Goal: Task Accomplishment & Management: Use online tool/utility

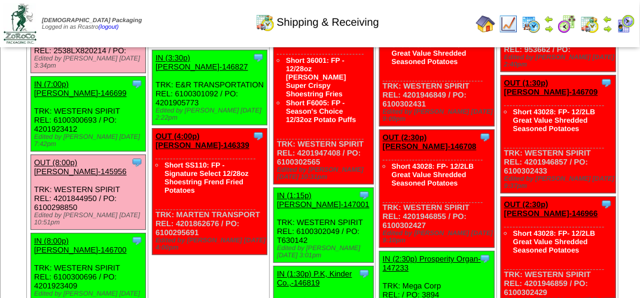
scroll to position [1197, 0]
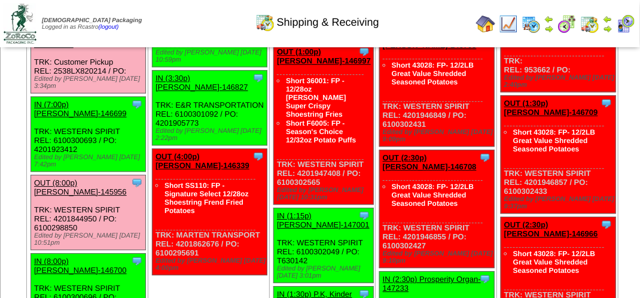
click at [128, 48] on link "OUT (3:30p) Cascade Fruit Ma-146572" at bounding box center [81, 40] width 94 height 18
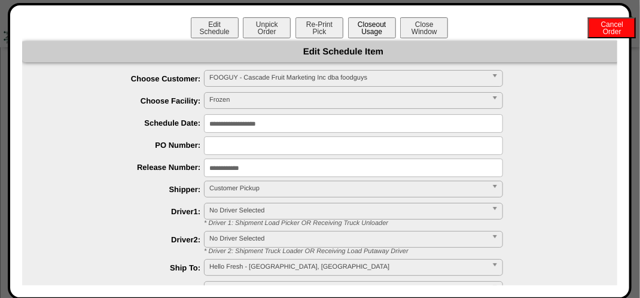
click at [366, 27] on button "Closeout Usage" at bounding box center [372, 27] width 48 height 21
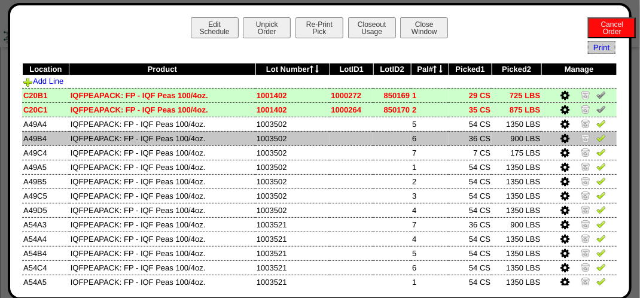
click at [596, 136] on img at bounding box center [601, 138] width 10 height 10
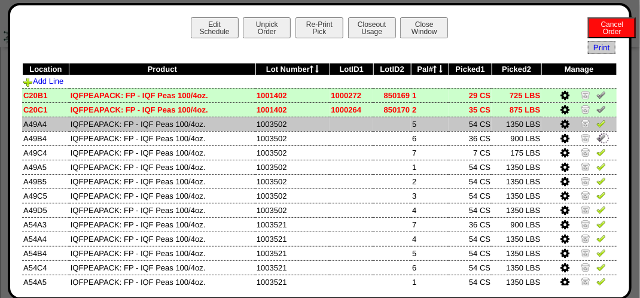
click at [593, 118] on td at bounding box center [578, 124] width 75 height 14
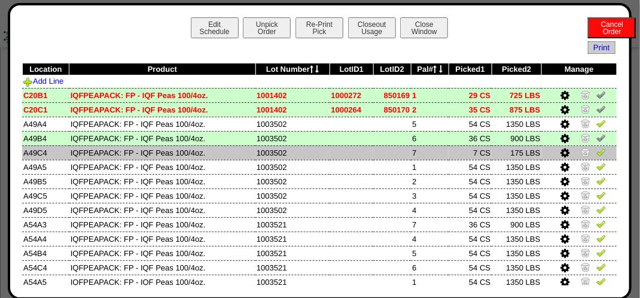
drag, startPoint x: 593, startPoint y: 157, endPoint x: 595, endPoint y: 151, distance: 6.2
click at [596, 156] on img at bounding box center [601, 152] width 10 height 10
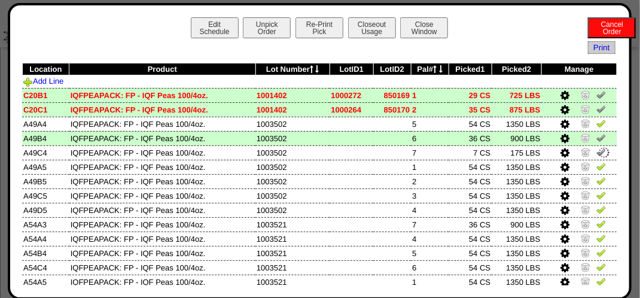
drag, startPoint x: 592, startPoint y: 122, endPoint x: 600, endPoint y: 135, distance: 15.3
click at [596, 121] on img at bounding box center [601, 123] width 10 height 10
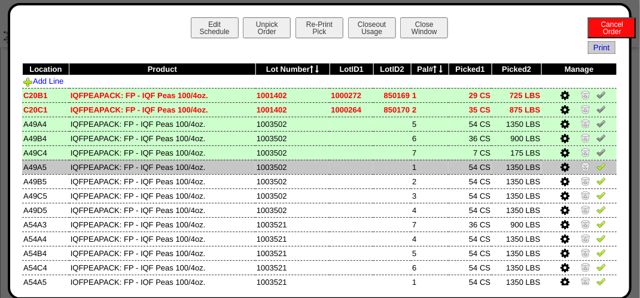
click at [596, 169] on img at bounding box center [601, 167] width 10 height 10
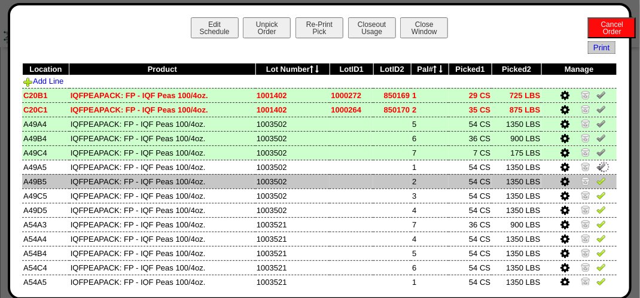
click at [596, 181] on img at bounding box center [601, 181] width 10 height 10
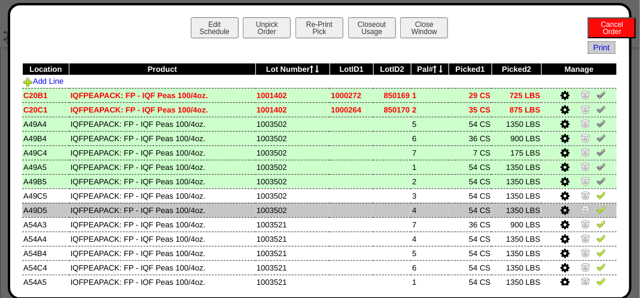
click at [596, 207] on img at bounding box center [601, 210] width 10 height 10
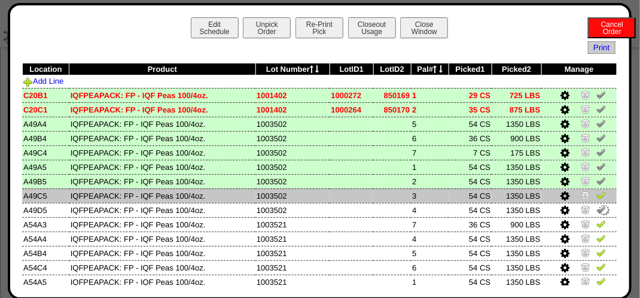
click at [596, 199] on img at bounding box center [601, 195] width 10 height 10
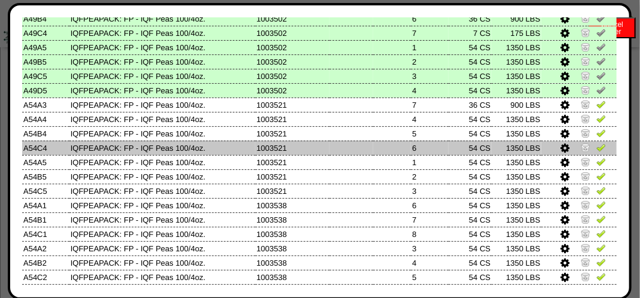
click at [596, 146] on img at bounding box center [601, 147] width 10 height 10
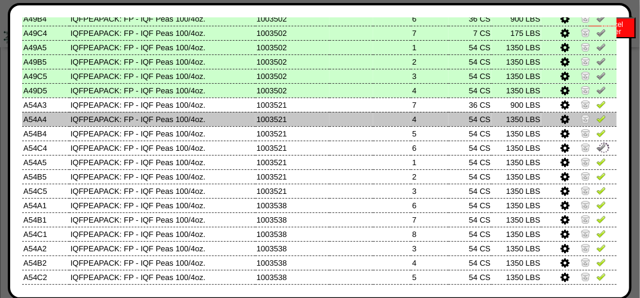
drag, startPoint x: 591, startPoint y: 128, endPoint x: 596, endPoint y: 120, distance: 9.1
click at [591, 128] on td at bounding box center [578, 133] width 75 height 14
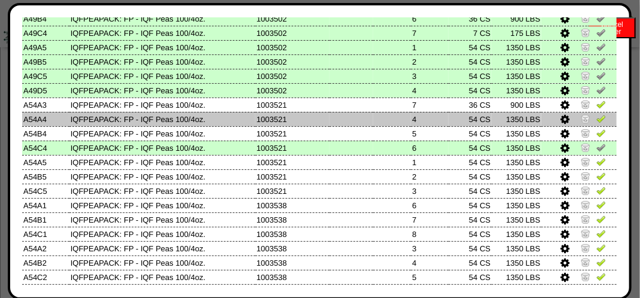
click at [596, 116] on img at bounding box center [601, 119] width 10 height 10
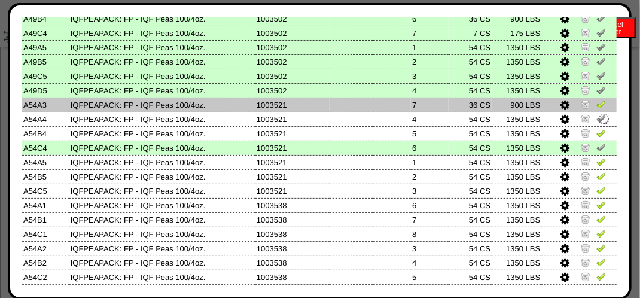
click at [596, 109] on link at bounding box center [601, 106] width 10 height 9
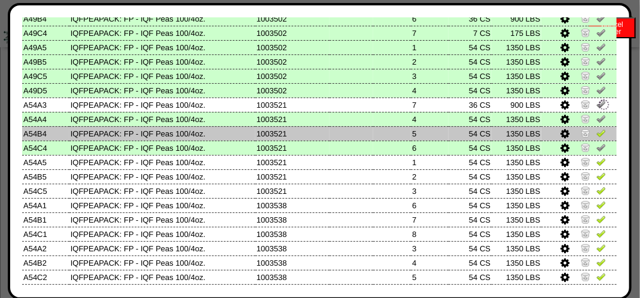
click at [596, 137] on img at bounding box center [601, 133] width 10 height 10
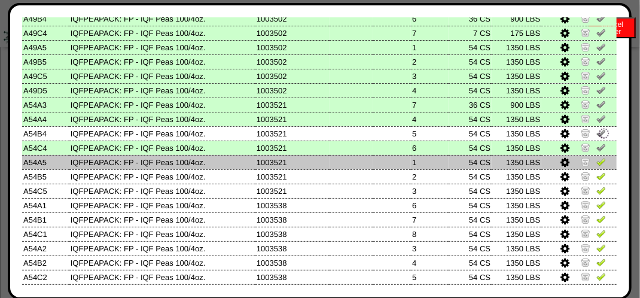
click at [596, 161] on img at bounding box center [601, 162] width 10 height 10
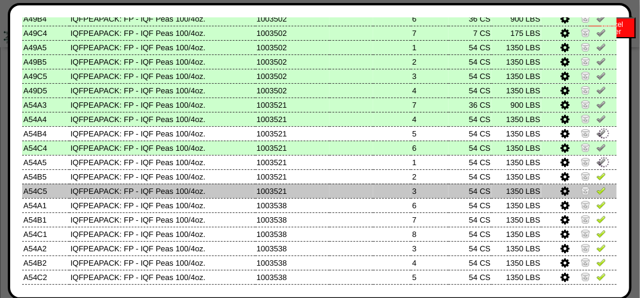
drag, startPoint x: 593, startPoint y: 173, endPoint x: 594, endPoint y: 185, distance: 12.0
click at [596, 175] on img at bounding box center [601, 176] width 10 height 10
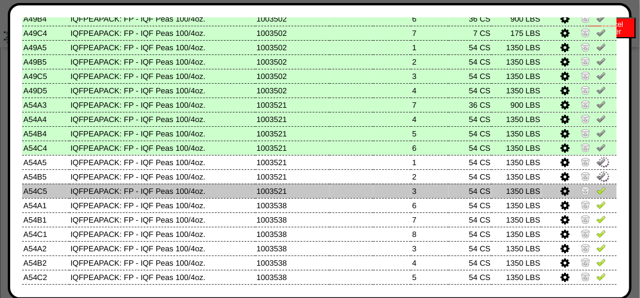
click at [596, 191] on img at bounding box center [601, 190] width 10 height 10
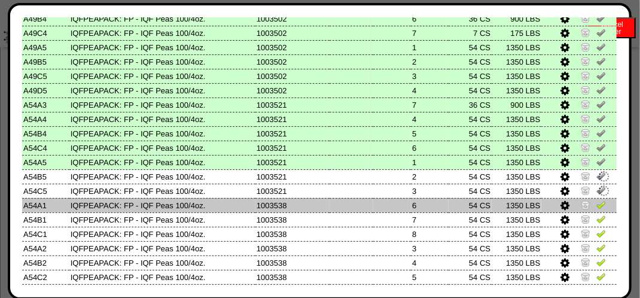
click at [596, 203] on img at bounding box center [601, 205] width 10 height 10
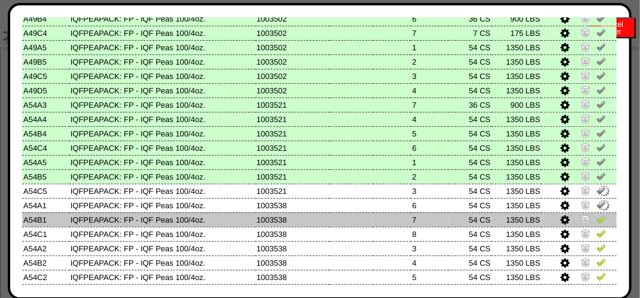
click at [596, 221] on img at bounding box center [601, 219] width 10 height 10
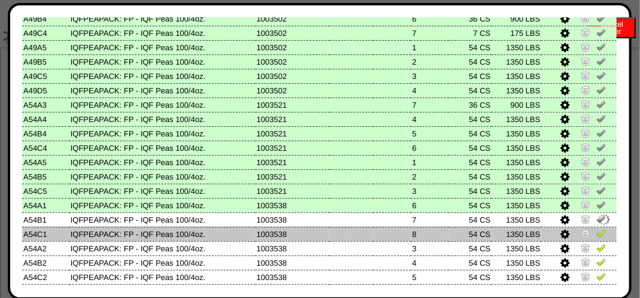
click at [596, 234] on img at bounding box center [601, 234] width 10 height 10
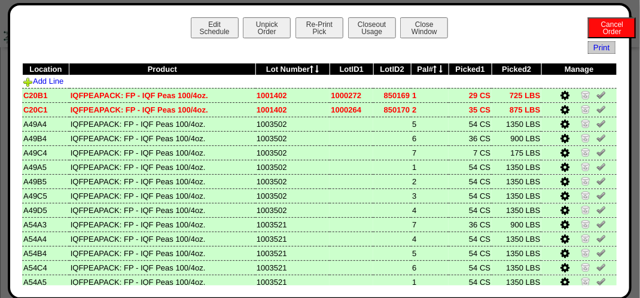
scroll to position [209, 0]
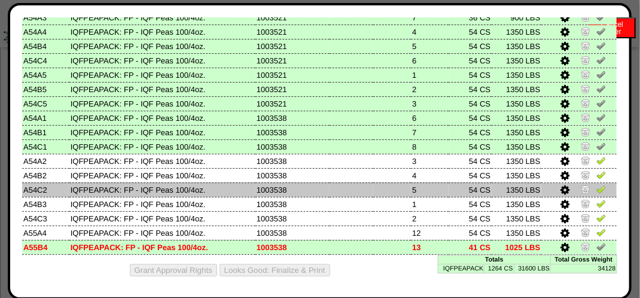
drag, startPoint x: 590, startPoint y: 196, endPoint x: 595, endPoint y: 188, distance: 9.6
click at [591, 197] on td at bounding box center [578, 204] width 75 height 14
click at [596, 185] on img at bounding box center [601, 189] width 10 height 10
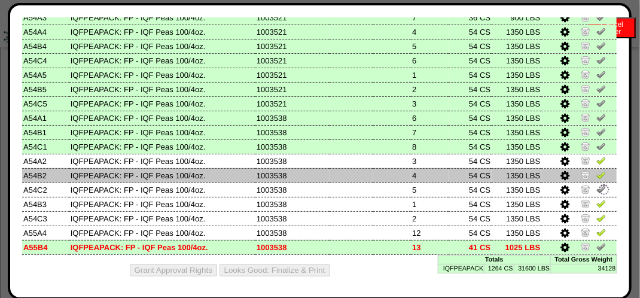
click at [596, 171] on img at bounding box center [601, 175] width 10 height 10
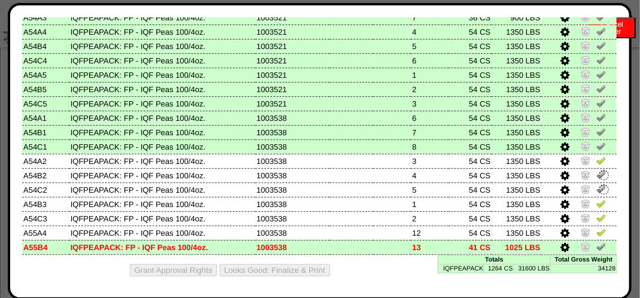
drag, startPoint x: 593, startPoint y: 157, endPoint x: 608, endPoint y: 179, distance: 27.2
click at [596, 157] on img at bounding box center [601, 161] width 10 height 10
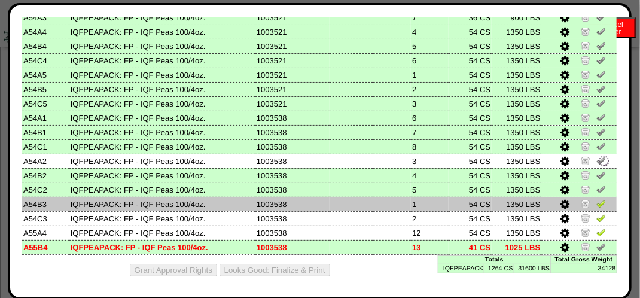
click at [596, 205] on img at bounding box center [601, 204] width 10 height 10
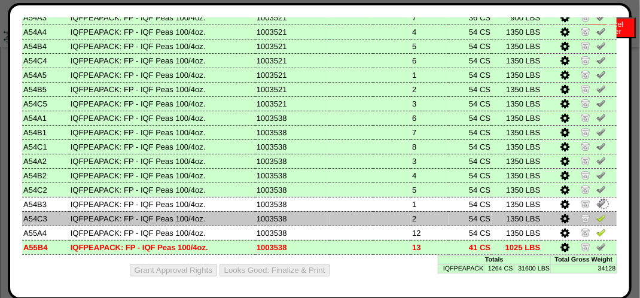
click at [596, 220] on img at bounding box center [601, 218] width 10 height 10
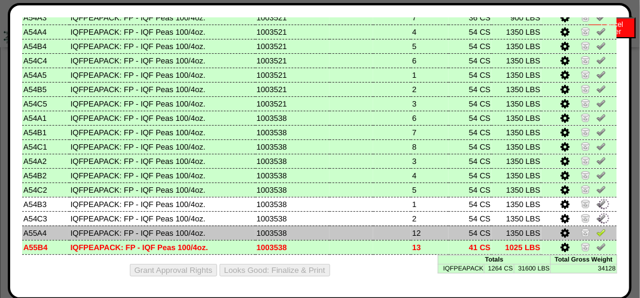
click at [596, 231] on img at bounding box center [601, 232] width 10 height 10
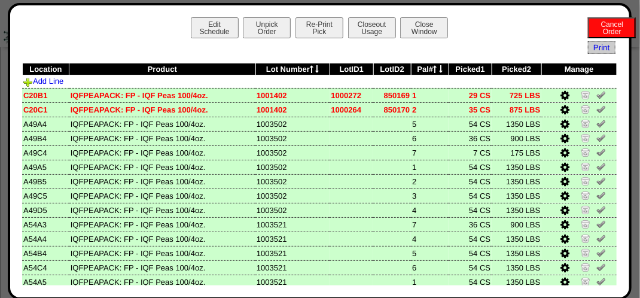
scroll to position [1137, 0]
click at [357, 25] on button "Closeout Usage" at bounding box center [372, 27] width 48 height 21
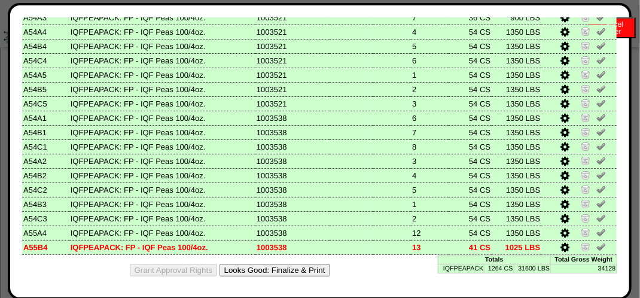
scroll to position [1256, 0]
click at [304, 265] on button "Looks Good: Finalize & Print" at bounding box center [275, 270] width 111 height 13
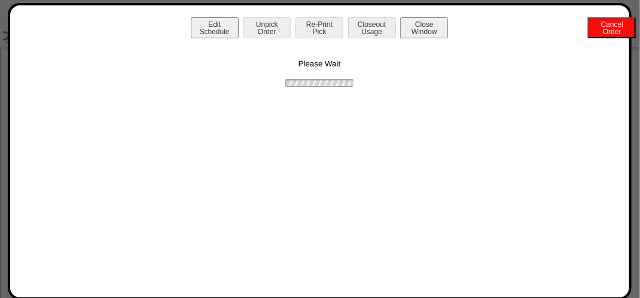
scroll to position [0, 0]
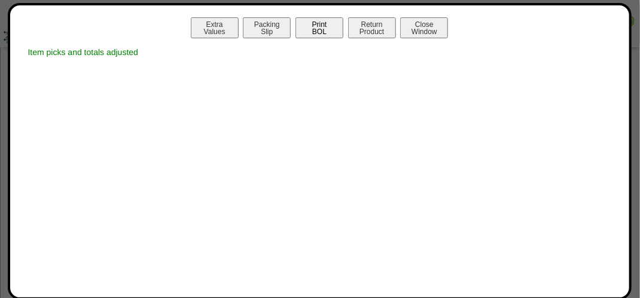
click at [322, 30] on button "Print BOL" at bounding box center [320, 27] width 48 height 21
